Goal: Information Seeking & Learning: Learn about a topic

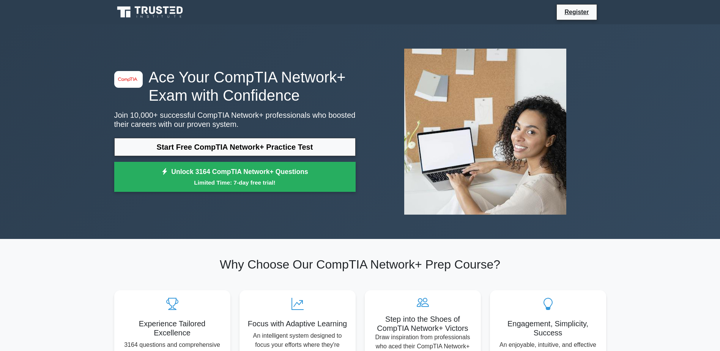
click at [184, 148] on link "Start Free CompTIA Network+ Practice Test" at bounding box center [234, 147] width 241 height 18
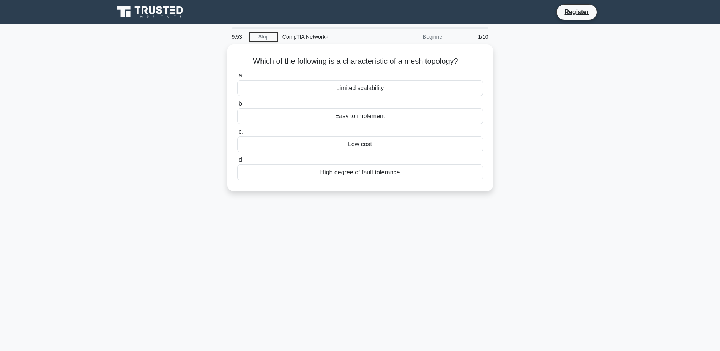
click at [281, 170] on div "High degree of fault tolerance" at bounding box center [360, 172] width 246 height 16
click at [237, 162] on input "d. High degree of fault tolerance" at bounding box center [237, 159] width 0 height 5
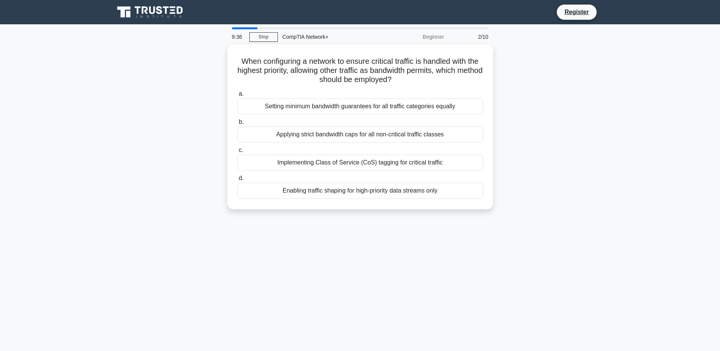
click at [360, 134] on div "Applying strict bandwidth caps for all non-critical traffic classes" at bounding box center [360, 134] width 246 height 16
click at [237, 124] on input "b. Applying strict bandwidth caps for all non-critical traffic classes" at bounding box center [237, 122] width 0 height 5
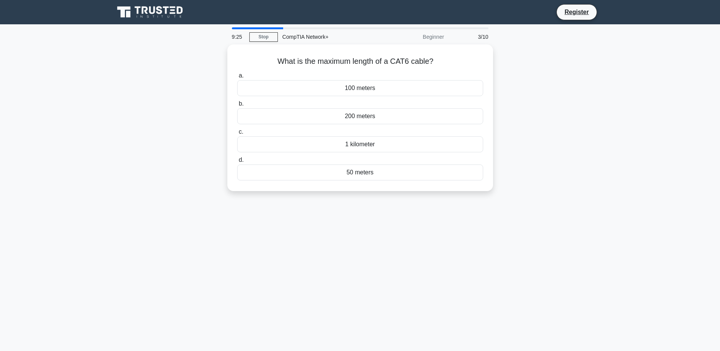
click at [322, 89] on div "100 meters" at bounding box center [360, 88] width 246 height 16
click at [237, 78] on input "a. 100 meters" at bounding box center [237, 75] width 0 height 5
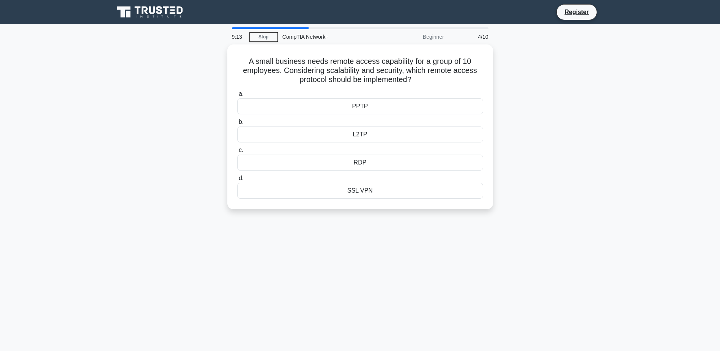
click at [373, 189] on div "SSL VPN" at bounding box center [360, 191] width 246 height 16
click at [237, 181] on input "d. SSL VPN" at bounding box center [237, 178] width 0 height 5
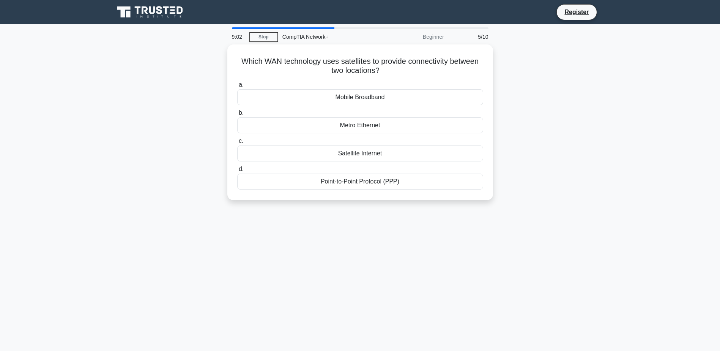
click at [346, 154] on div "Satellite Internet" at bounding box center [360, 153] width 246 height 16
click at [237, 143] on input "c. Satellite Internet" at bounding box center [237, 140] width 0 height 5
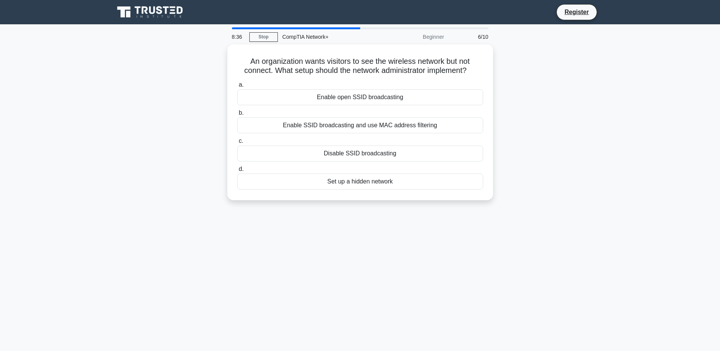
click at [299, 121] on div "Enable SSID broadcasting and use MAC address filtering" at bounding box center [360, 125] width 246 height 16
drag, startPoint x: 299, startPoint y: 121, endPoint x: 312, endPoint y: 125, distance: 13.9
click at [312, 125] on div "Enable SSID broadcasting and use MAC address filtering" at bounding box center [360, 125] width 246 height 16
click at [237, 115] on input "b. Enable SSID broadcasting and use MAC address filtering" at bounding box center [237, 112] width 0 height 5
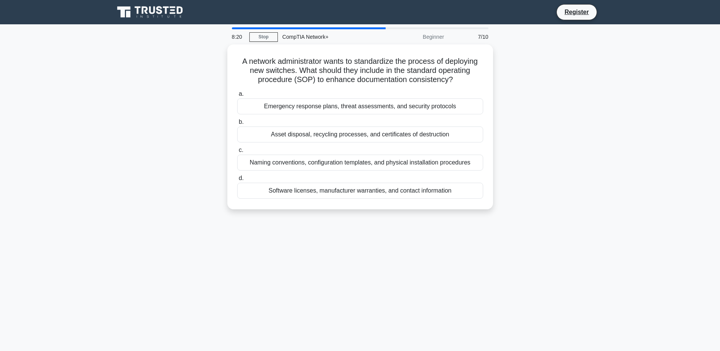
click at [316, 162] on div "Naming conventions, configuration templates, and physical installation procedur…" at bounding box center [360, 162] width 246 height 16
click at [237, 153] on input "c. Naming conventions, configuration templates, and physical installation proce…" at bounding box center [237, 150] width 0 height 5
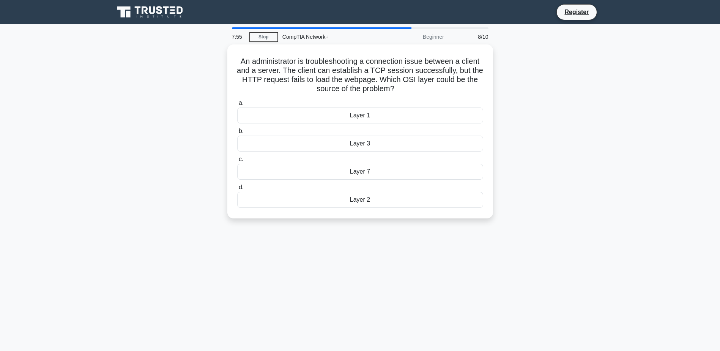
click at [333, 170] on div "Layer 7" at bounding box center [360, 172] width 246 height 16
click at [237, 162] on input "c. Layer 7" at bounding box center [237, 159] width 0 height 5
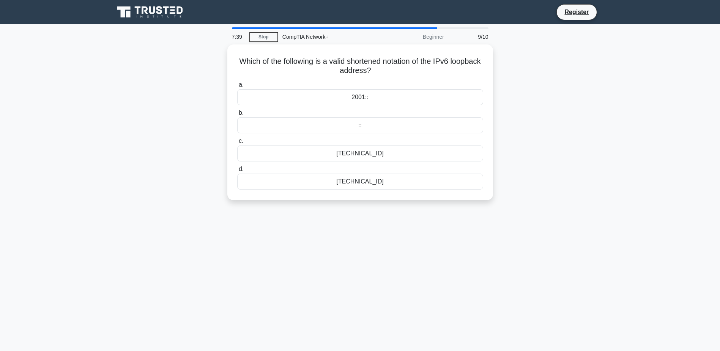
click at [332, 153] on div "::1" at bounding box center [360, 153] width 246 height 16
click at [237, 143] on input "c. ::1" at bounding box center [237, 140] width 0 height 5
click at [344, 124] on div "TACACS+" at bounding box center [360, 125] width 246 height 16
click at [237, 115] on input "b. TACACS+" at bounding box center [237, 112] width 0 height 5
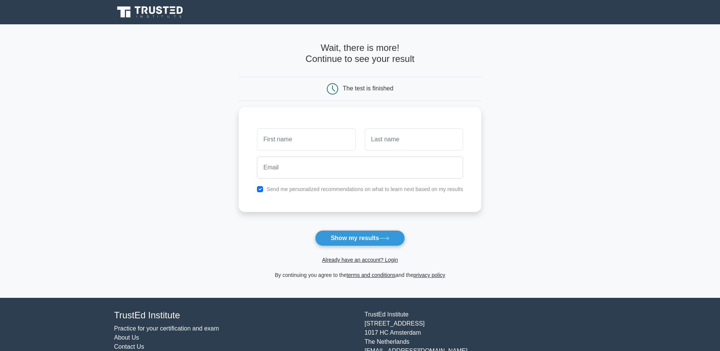
click at [342, 236] on button "Show my results" at bounding box center [360, 238] width 90 height 16
click at [300, 187] on label "Send me personalized recommendations on what to learn next based on my results" at bounding box center [364, 189] width 197 height 6
click at [323, 136] on input "text" at bounding box center [306, 139] width 98 height 22
type input "David"
click at [389, 144] on input "text" at bounding box center [414, 139] width 98 height 22
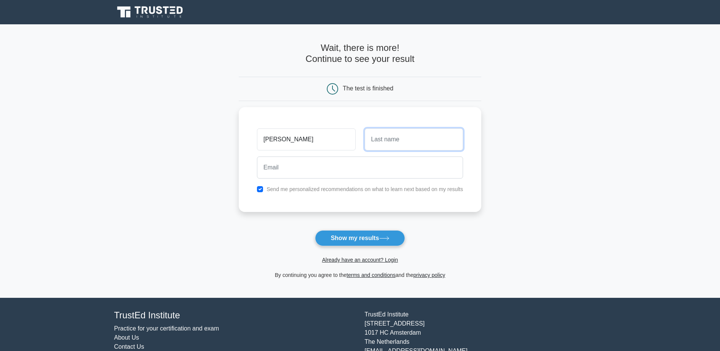
type input "Pritchard"
click at [356, 168] on input "email" at bounding box center [360, 167] width 206 height 22
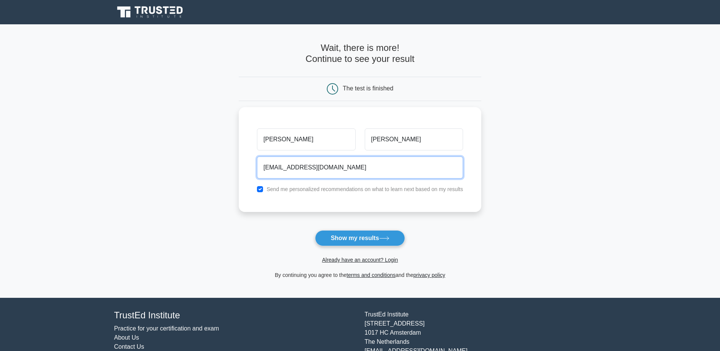
type input "dtpritch3@gmail.com"
click at [379, 238] on button "Show my results" at bounding box center [360, 238] width 90 height 16
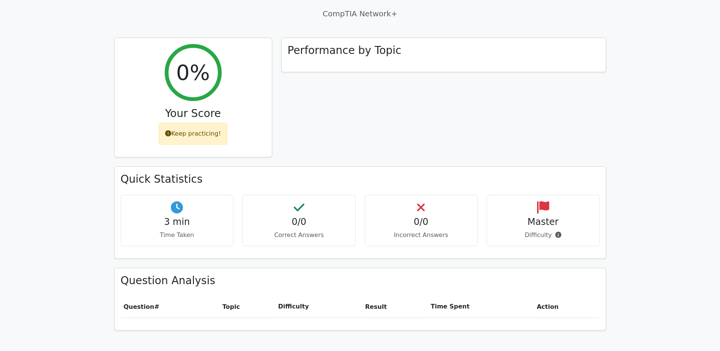
scroll to position [266, 0]
